Goal: Task Accomplishment & Management: Use online tool/utility

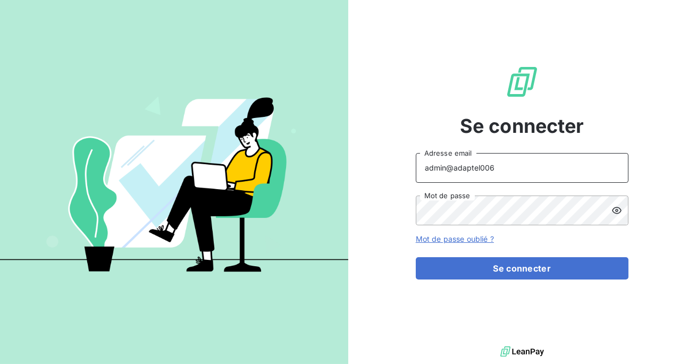
click at [522, 169] on input "admin@adaptel006" at bounding box center [522, 168] width 213 height 30
type input "admin@adaptelhotellerie"
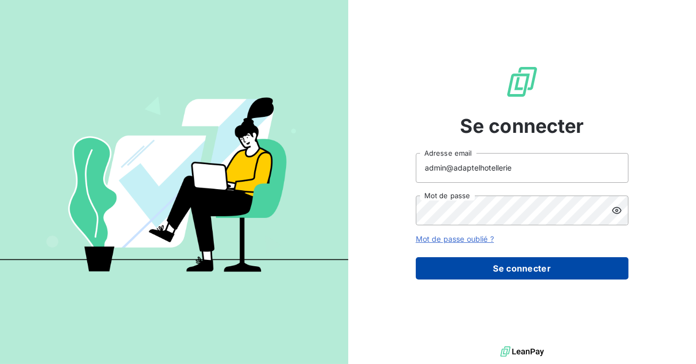
click at [516, 270] on button "Se connecter" at bounding box center [522, 268] width 213 height 22
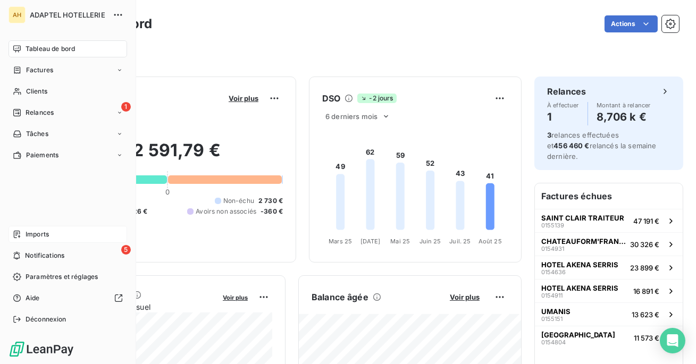
click at [51, 238] on div "Imports" at bounding box center [68, 234] width 119 height 17
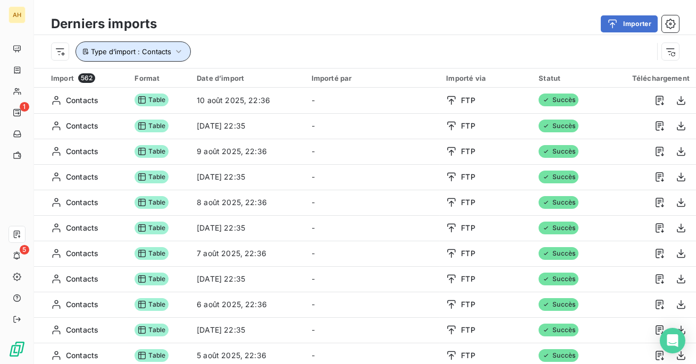
click at [179, 53] on icon "button" at bounding box center [178, 51] width 5 height 3
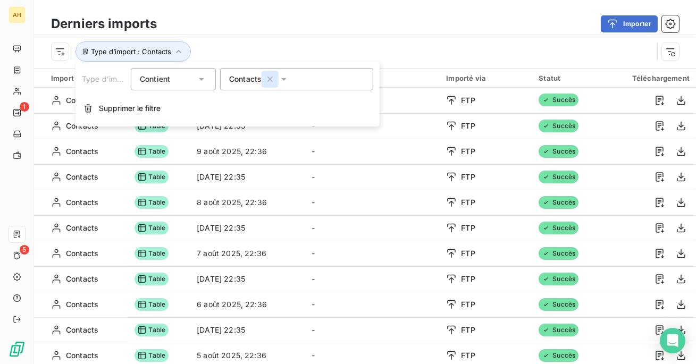
click at [269, 78] on icon "button" at bounding box center [269, 79] width 5 height 5
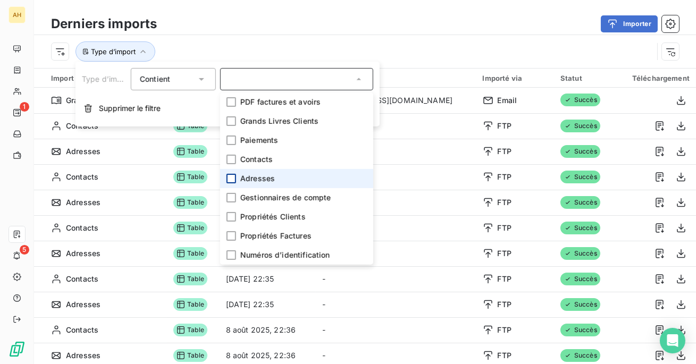
click at [231, 174] on div at bounding box center [232, 179] width 10 height 10
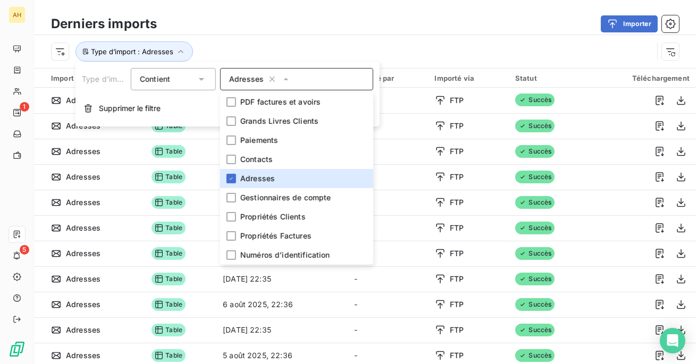
click at [242, 47] on div "Type d’import : Adresses" at bounding box center [352, 51] width 602 height 20
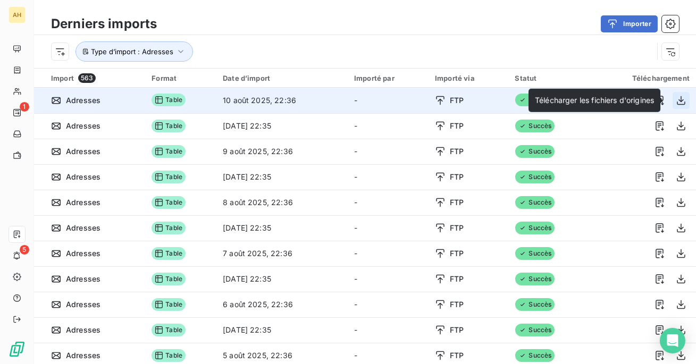
click at [676, 97] on icon "button" at bounding box center [681, 100] width 11 height 11
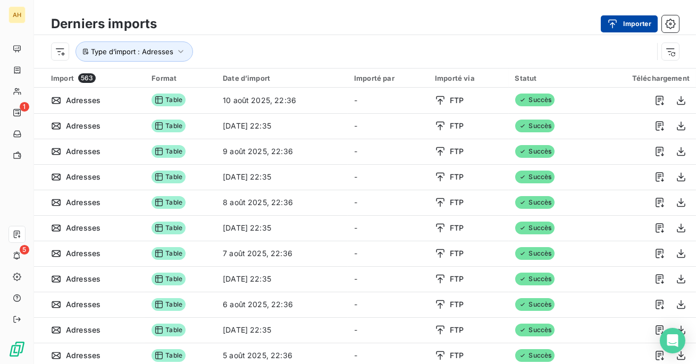
click at [635, 30] on button "Importer" at bounding box center [629, 23] width 57 height 17
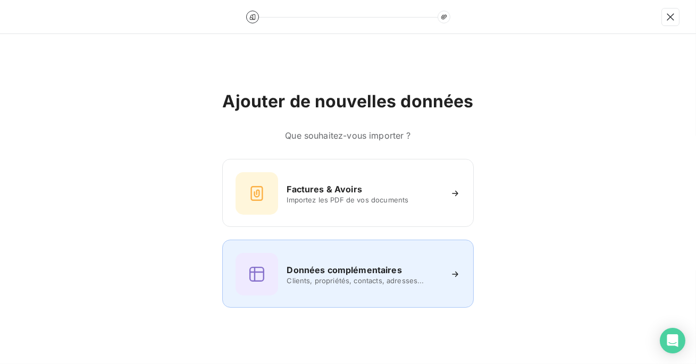
click at [303, 267] on h6 "Données complémentaires" at bounding box center [344, 270] width 115 height 13
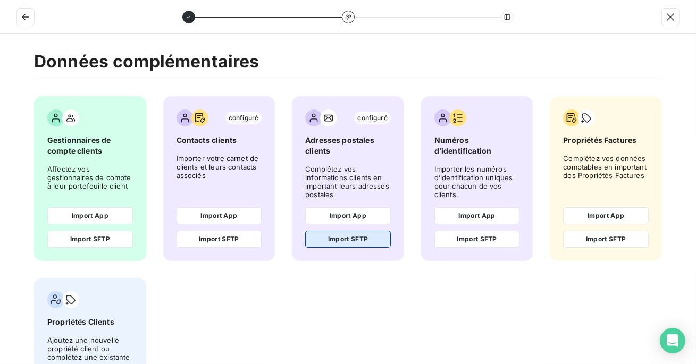
click at [346, 242] on button "Import SFTP" at bounding box center [348, 239] width 86 height 17
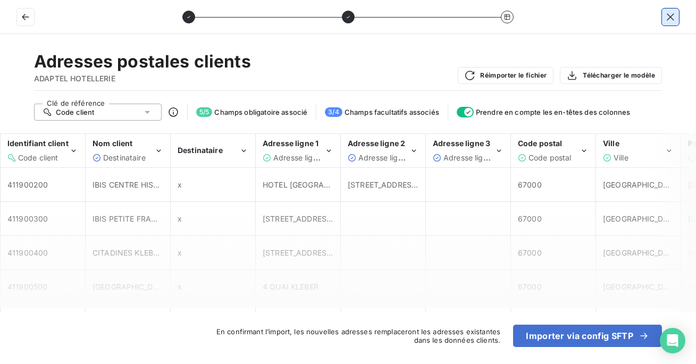
click at [671, 15] on icon "button" at bounding box center [670, 16] width 7 height 7
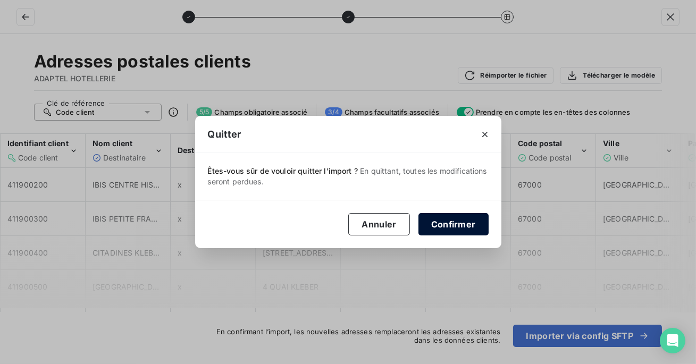
click at [434, 228] on button "Confirmer" at bounding box center [453, 224] width 70 height 22
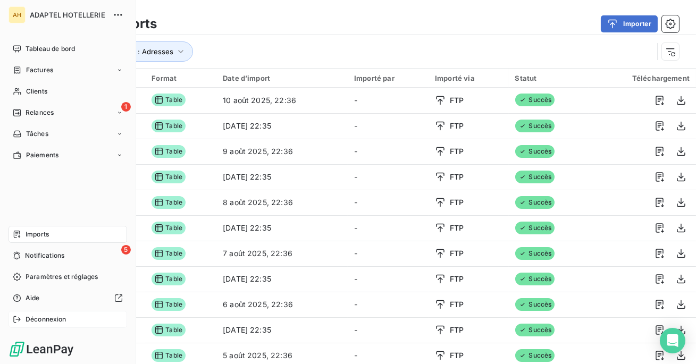
click at [22, 316] on div "Déconnexion" at bounding box center [68, 319] width 119 height 17
